Goal: Check status: Check status

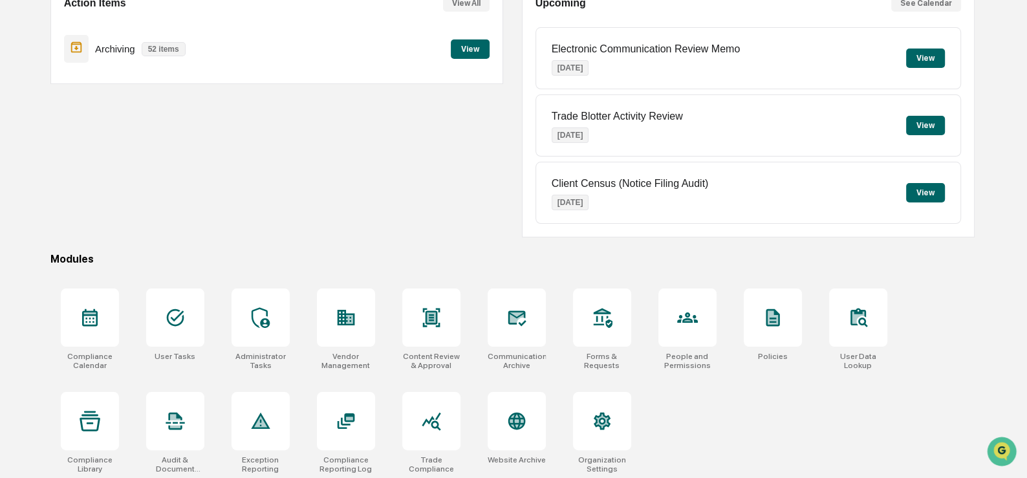
scroll to position [146, 0]
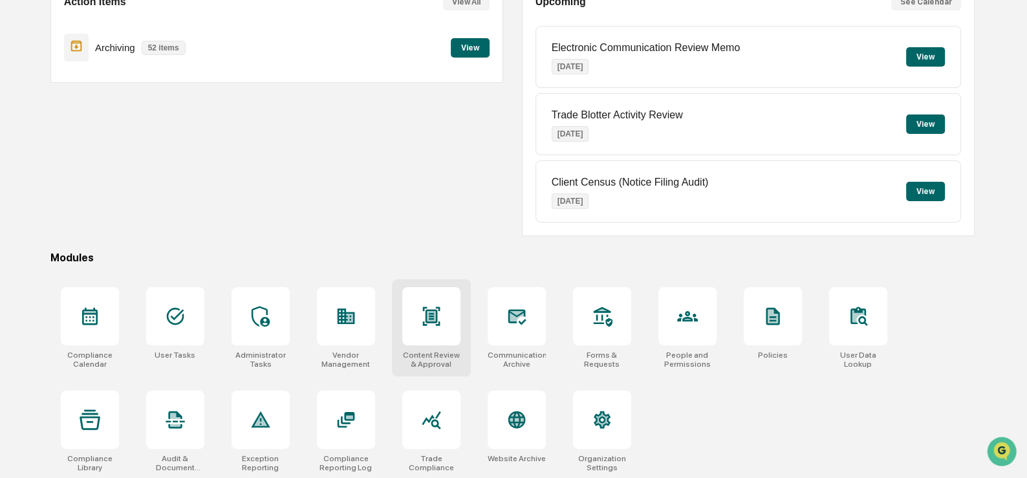
click at [426, 320] on icon at bounding box center [431, 316] width 21 height 21
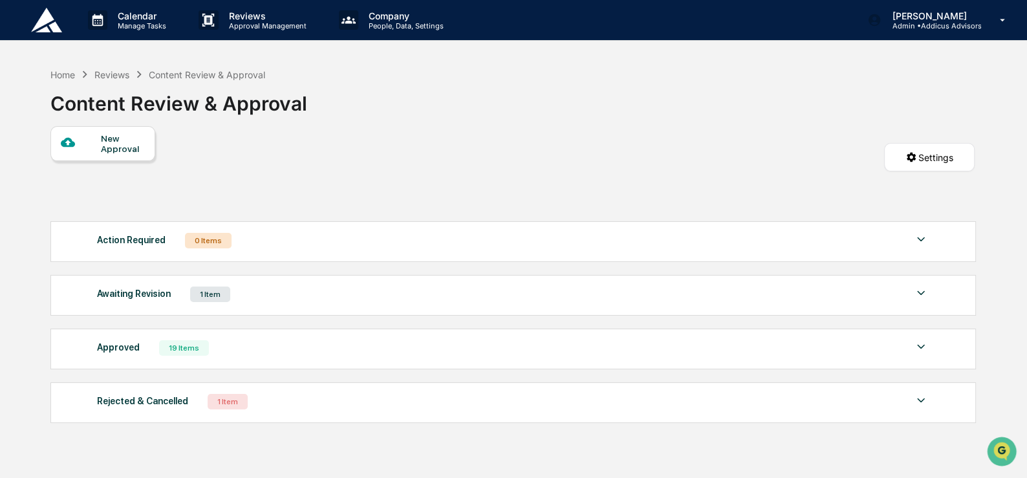
click at [393, 294] on div "Awaiting Revision 1 Item" at bounding box center [513, 294] width 832 height 18
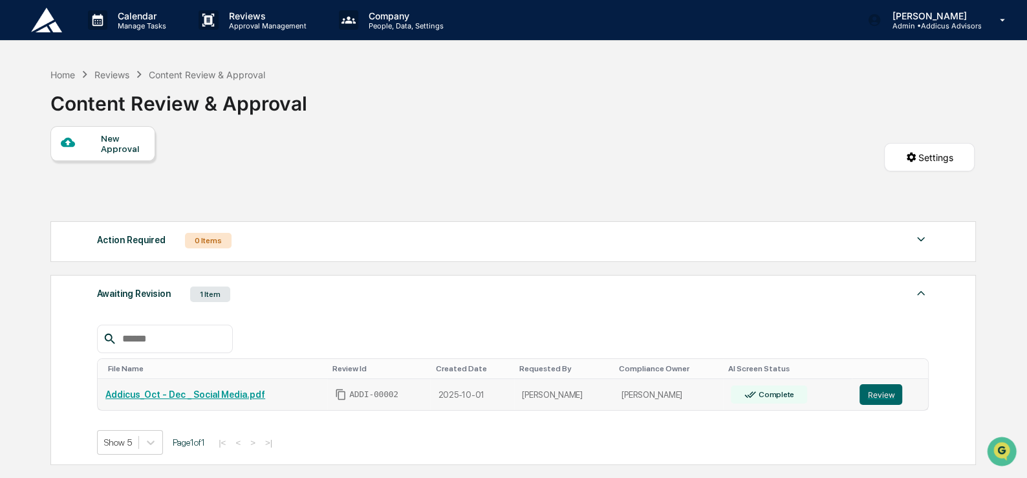
click at [252, 389] on link "Addicus_Oct - Dec _ Social Media.pdf" at bounding box center [185, 394] width 160 height 10
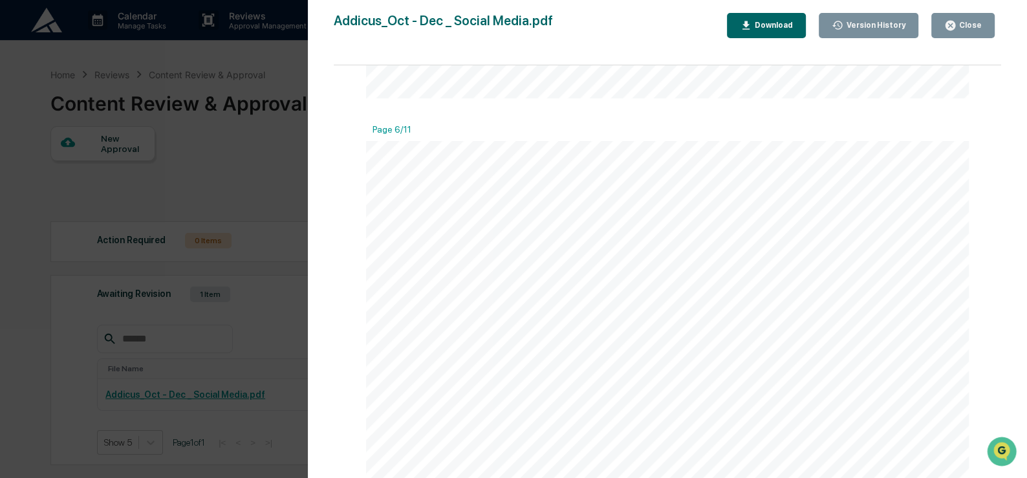
scroll to position [4067, 0]
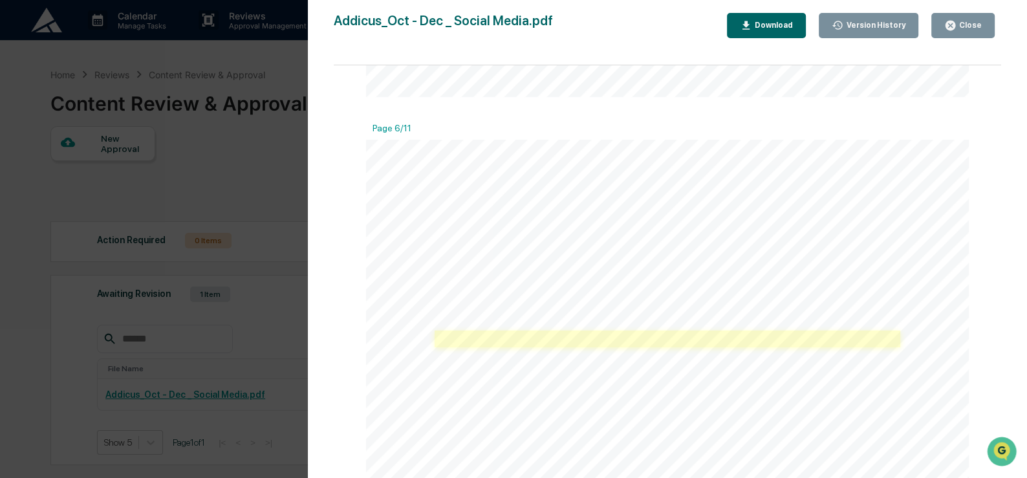
click at [540, 340] on link at bounding box center [668, 338] width 466 height 17
click at [564, 336] on link at bounding box center [668, 338] width 466 height 17
